Goal: Obtain resource: Download file/media

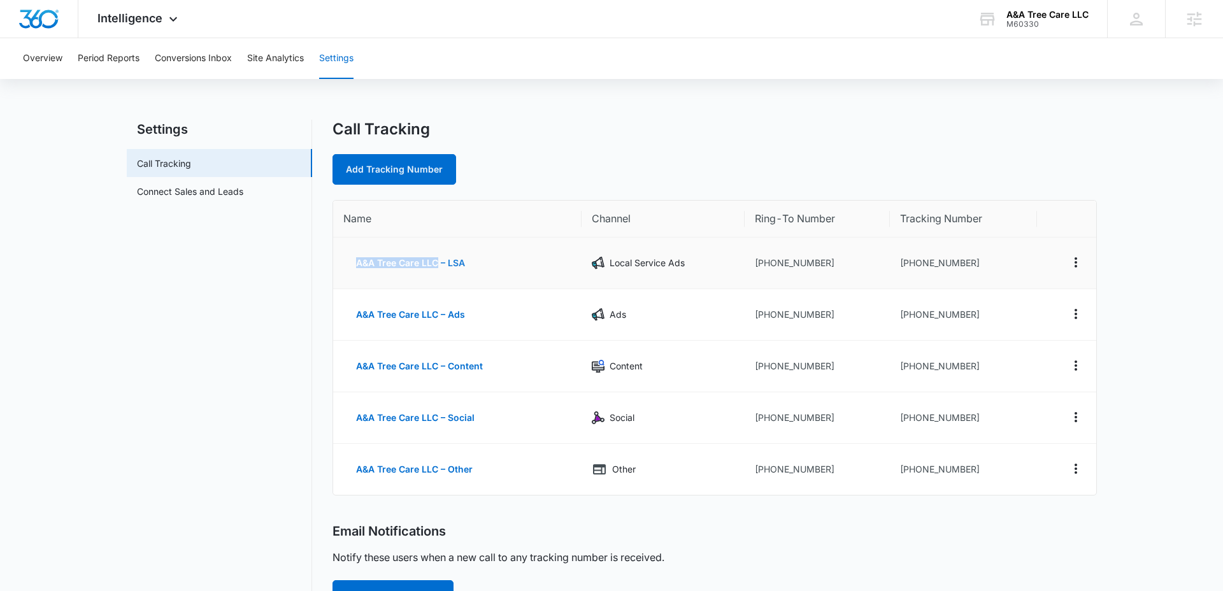
drag, startPoint x: 340, startPoint y: 264, endPoint x: 434, endPoint y: 266, distance: 94.9
click at [434, 266] on td "A&A Tree Care LLC – LSA" at bounding box center [457, 264] width 248 height 52
copy button "A&A Tree Care LLC"
click at [118, 17] on span "Intelligence" at bounding box center [129, 17] width 65 height 13
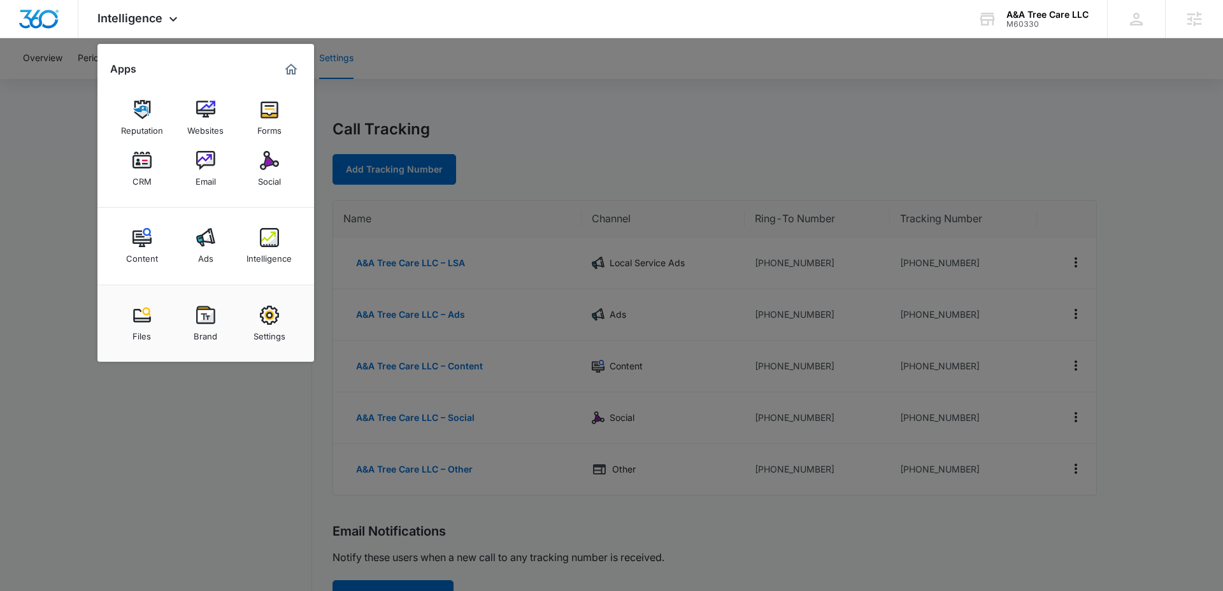
click at [210, 317] on img at bounding box center [205, 315] width 19 height 19
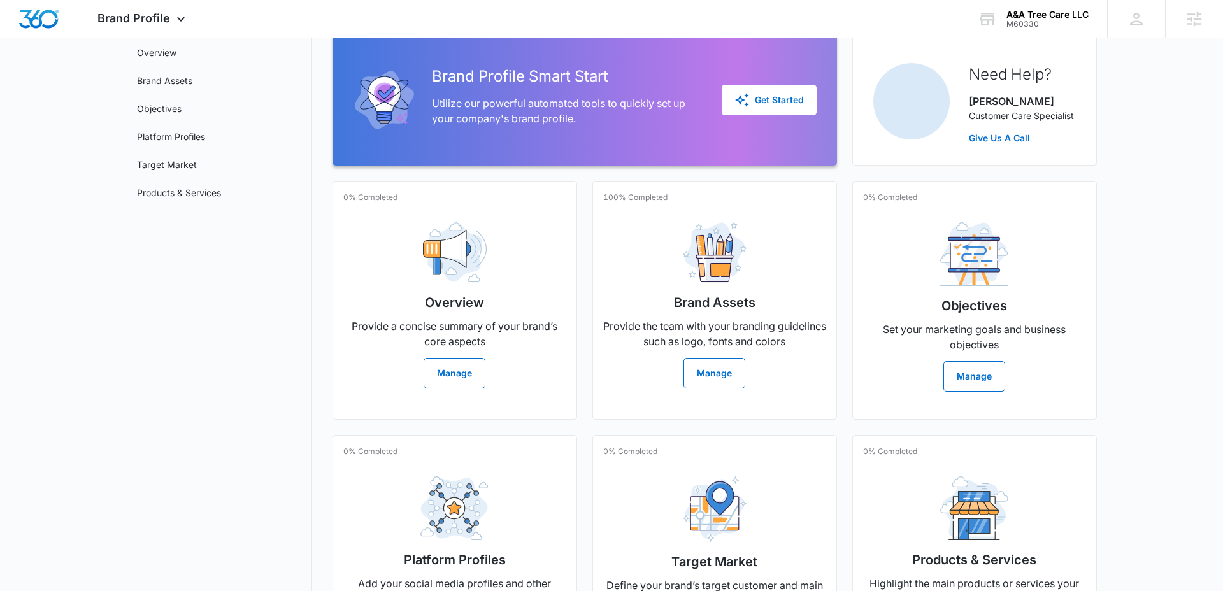
scroll to position [71, 0]
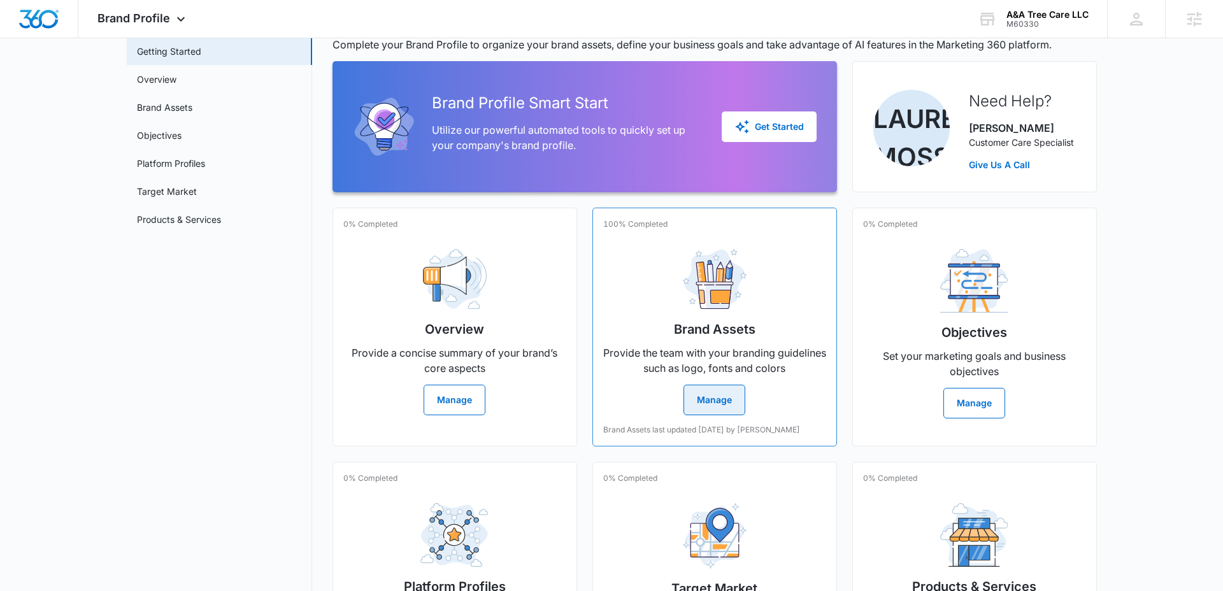
click at [749, 310] on div "Brand Assets Provide the team with your branding guidelines such as logo, fonts…" at bounding box center [714, 327] width 223 height 176
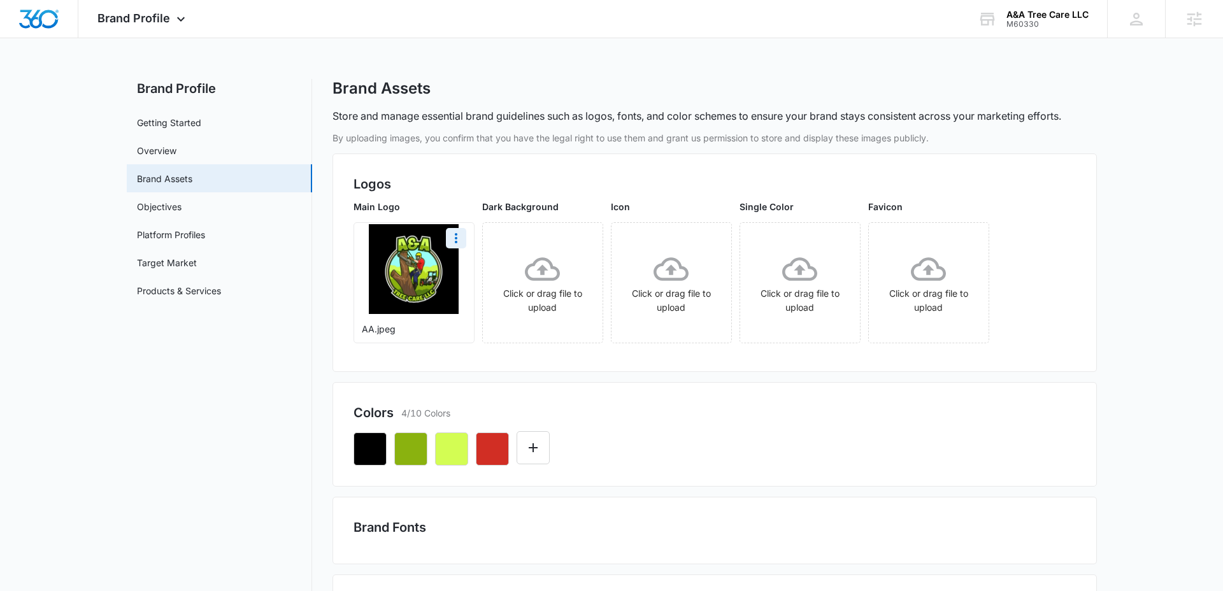
click at [401, 269] on img at bounding box center [414, 269] width 90 height 90
click at [461, 241] on icon "More" at bounding box center [455, 238] width 15 height 15
click at [475, 270] on div "Download" at bounding box center [482, 273] width 41 height 9
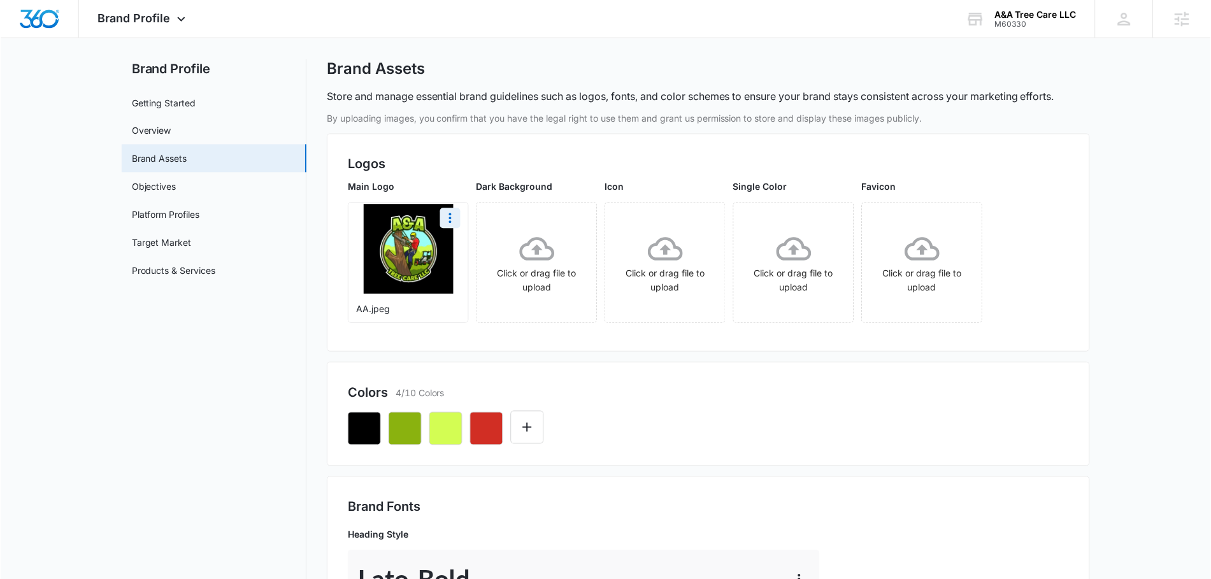
scroll to position [25, 0]
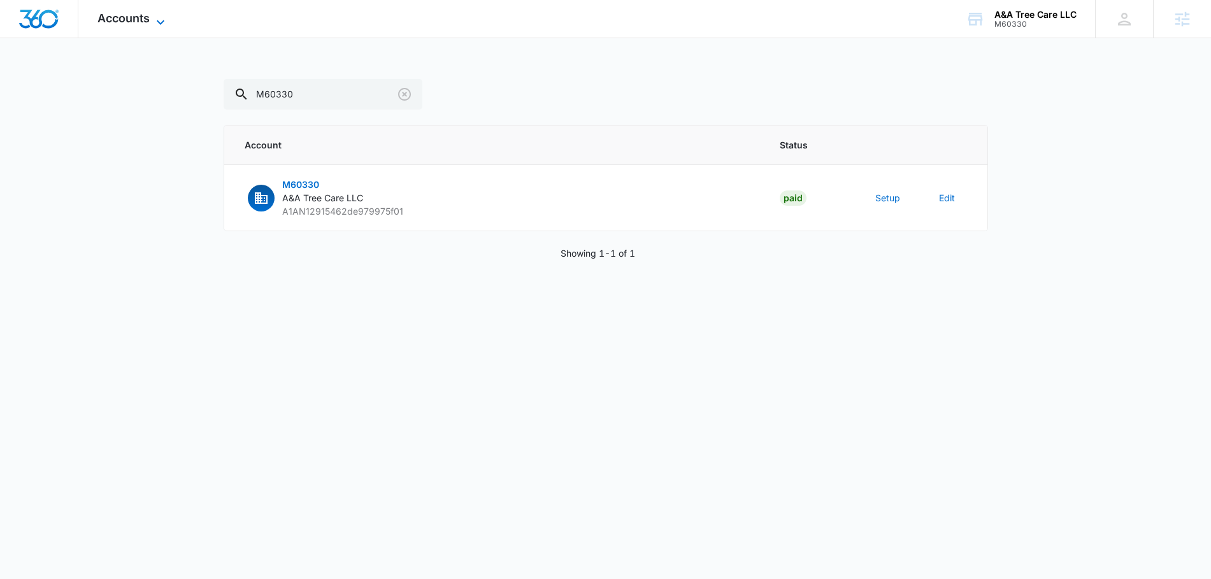
click at [153, 15] on icon at bounding box center [160, 22] width 15 height 15
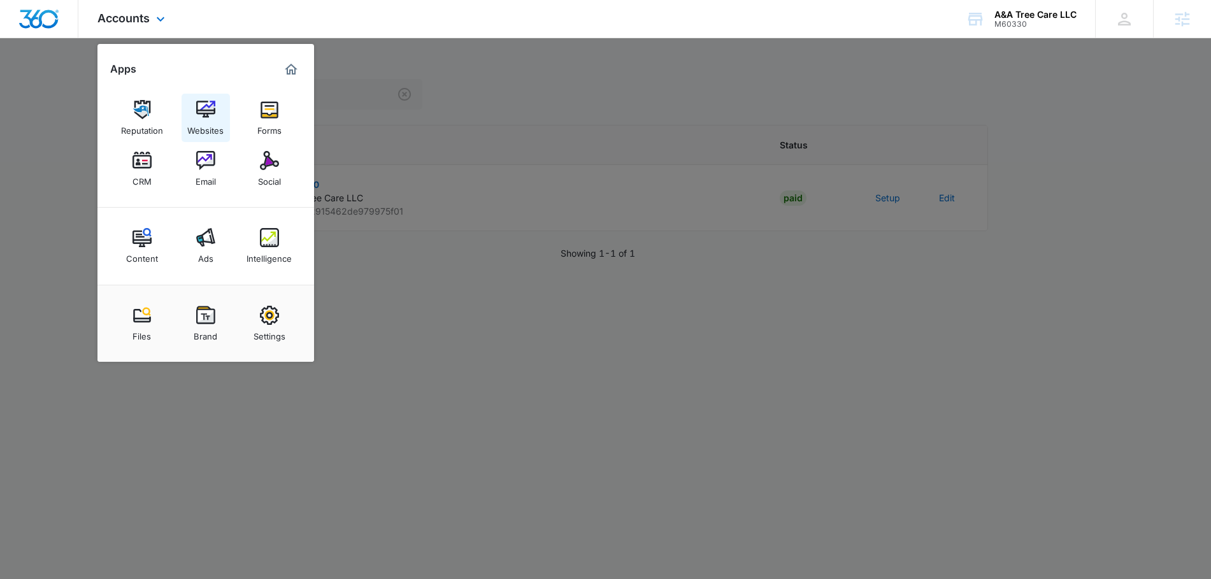
click at [192, 120] on div "Websites" at bounding box center [205, 127] width 36 height 17
